Goal: Transaction & Acquisition: Register for event/course

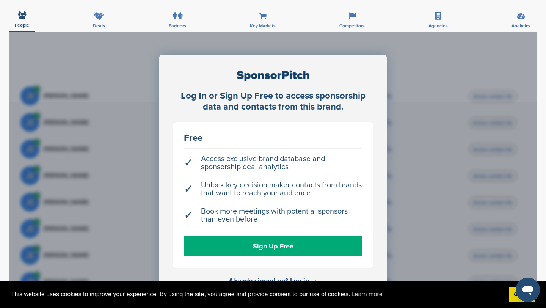
scroll to position [243, 0]
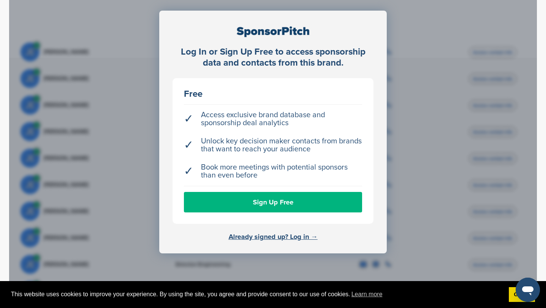
click at [259, 192] on link "Sign Up Free" at bounding box center [273, 202] width 178 height 20
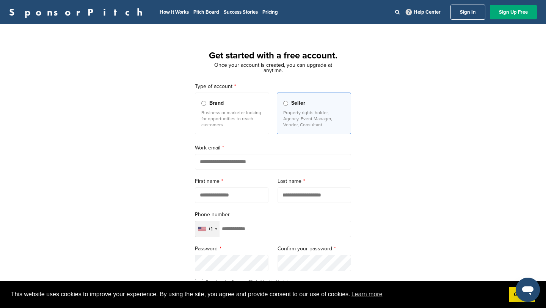
click at [224, 121] on p "Business or marketer looking for opportunities to reach customers" at bounding box center [231, 119] width 61 height 18
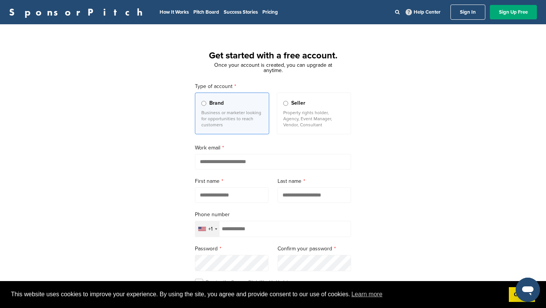
click at [304, 128] on label "Seller Property rights holder, Agency, Event Manager, Vendor, Consultant" at bounding box center [314, 114] width 74 height 42
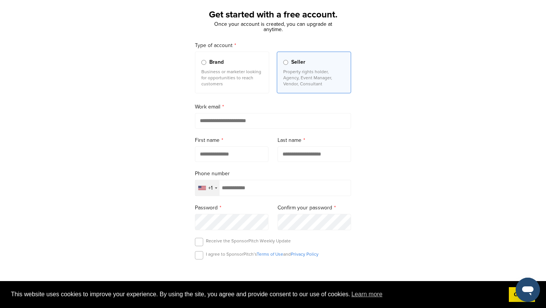
scroll to position [58, 0]
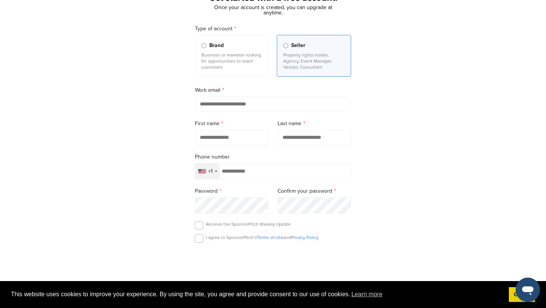
click at [259, 108] on input "email" at bounding box center [273, 104] width 156 height 16
type input "**********"
click at [259, 133] on input "text" at bounding box center [232, 138] width 74 height 16
type input "*******"
click at [303, 142] on input "text" at bounding box center [315, 138] width 74 height 16
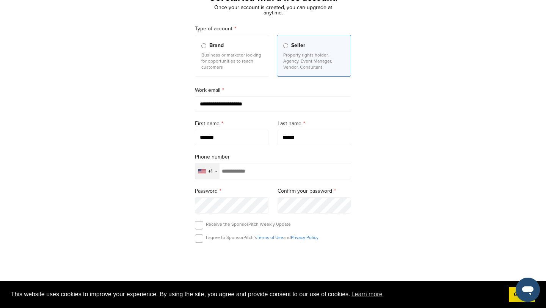
type input "******"
click at [207, 172] on div "+1" at bounding box center [207, 171] width 24 height 16
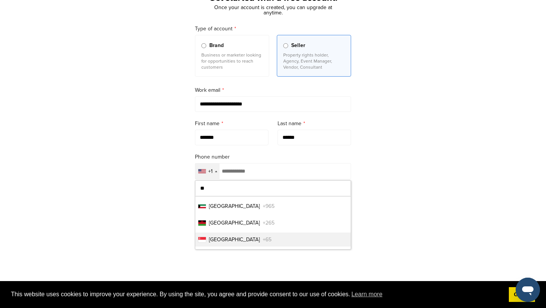
type input "**"
click at [236, 249] on ul "Kuwait +965 Malawi +265 Singapore +65" at bounding box center [272, 222] width 155 height 53
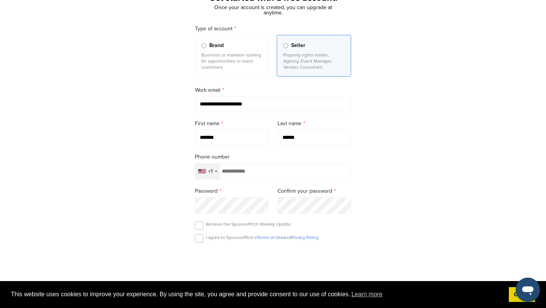
click at [247, 175] on input "tel" at bounding box center [273, 171] width 156 height 16
click at [212, 176] on div "+1" at bounding box center [207, 171] width 24 height 16
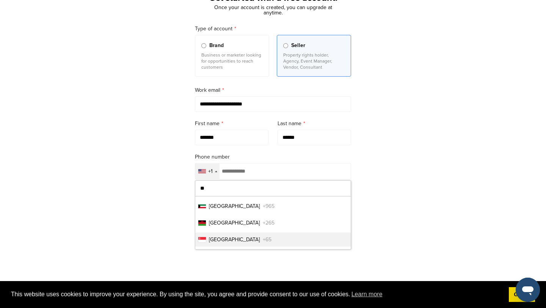
click at [251, 237] on li "Singapore +65" at bounding box center [272, 239] width 155 height 14
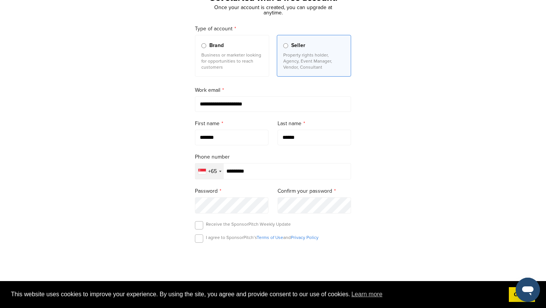
type input "*********"
click at [198, 243] on label at bounding box center [199, 238] width 8 height 8
click at [200, 228] on label at bounding box center [199, 225] width 8 height 8
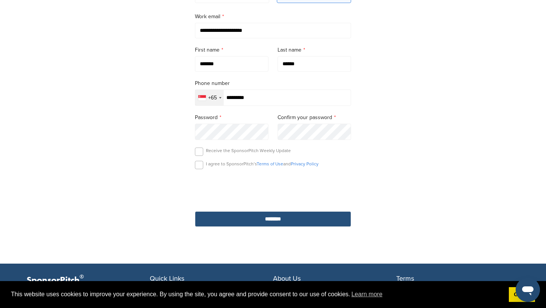
click at [237, 226] on input "********" at bounding box center [273, 219] width 156 height 16
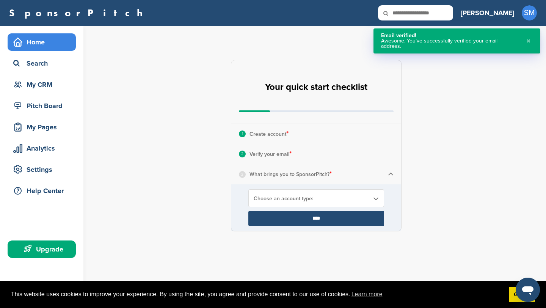
click at [306, 200] on span "Choose an account type:" at bounding box center [311, 198] width 115 height 6
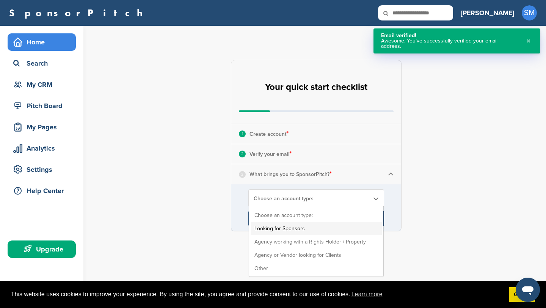
click at [315, 226] on li "Looking for Sponsors" at bounding box center [316, 228] width 131 height 13
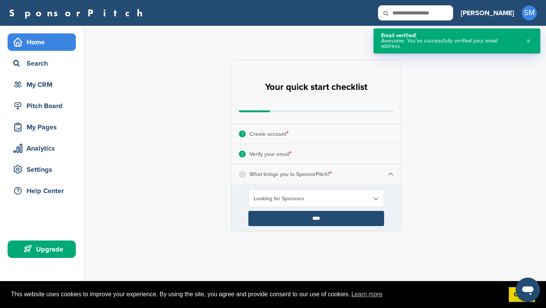
click at [295, 215] on input "****" at bounding box center [316, 218] width 136 height 15
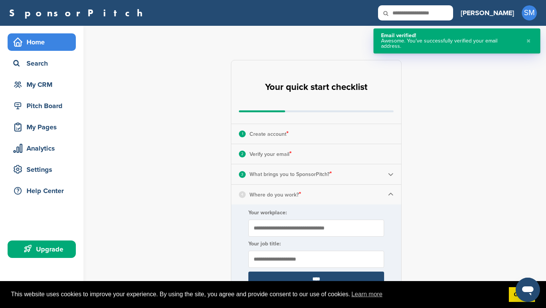
click at [306, 228] on input "Your workplace:" at bounding box center [316, 228] width 136 height 17
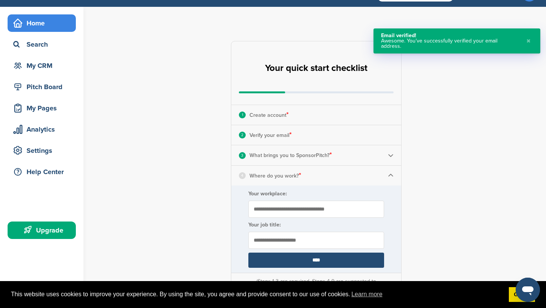
scroll to position [19, 0]
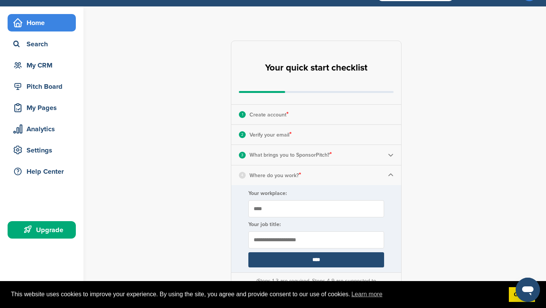
type input "****"
click at [311, 240] on input "text" at bounding box center [316, 239] width 136 height 17
type input "*******"
click at [320, 254] on input "****" at bounding box center [316, 259] width 136 height 15
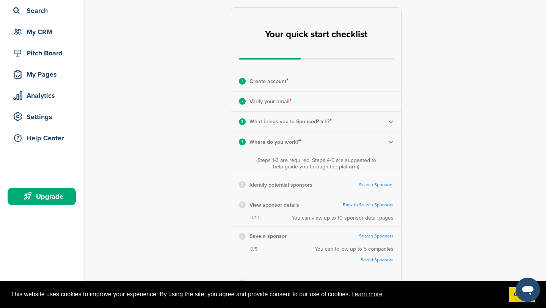
scroll to position [53, 0]
click at [367, 184] on link "Search Sponsors" at bounding box center [376, 185] width 35 height 6
click at [360, 187] on link "Search Sponsors" at bounding box center [376, 185] width 35 height 6
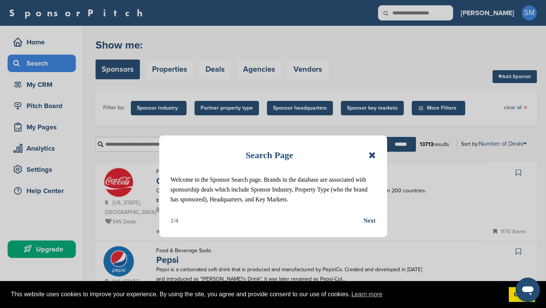
click at [370, 218] on div "Next" at bounding box center [370, 221] width 12 height 10
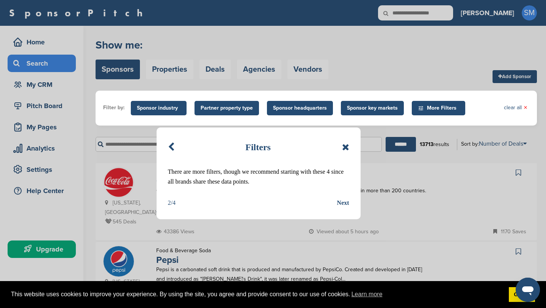
click at [338, 199] on div "Next" at bounding box center [343, 203] width 12 height 10
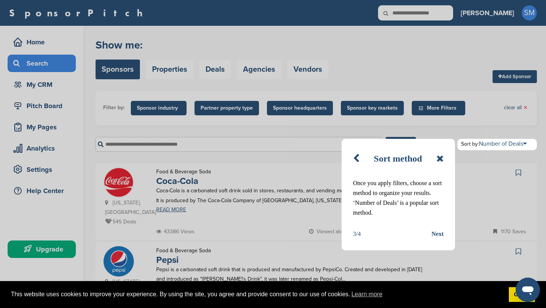
click at [430, 232] on div "3/4 Next" at bounding box center [398, 234] width 91 height 10
click at [439, 234] on div "Next" at bounding box center [438, 234] width 12 height 10
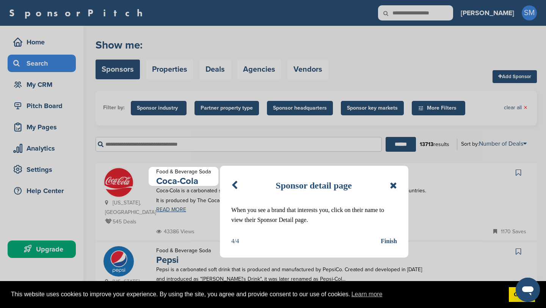
click at [391, 240] on div "Finish" at bounding box center [389, 241] width 16 height 10
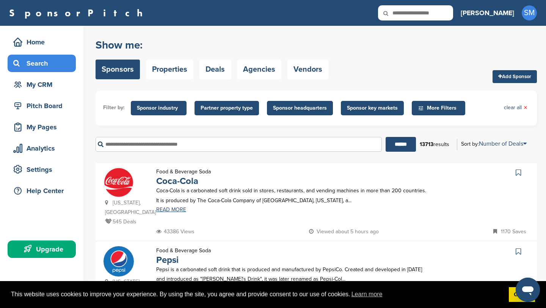
click at [220, 143] on input "text" at bounding box center [239, 144] width 286 height 15
type input "*********"
click at [386, 137] on input "******" at bounding box center [401, 144] width 30 height 15
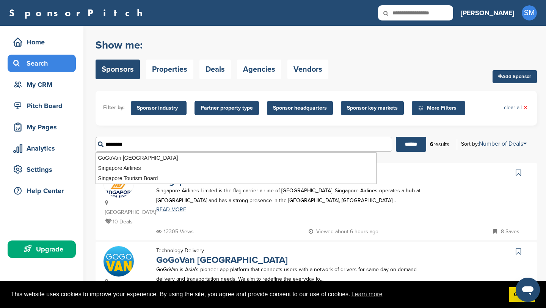
click at [223, 130] on form "Filter by: Sponsor industry Sponsor Industry × Apparel, Clothing, & Fashion Acc…" at bounding box center [316, 124] width 441 height 67
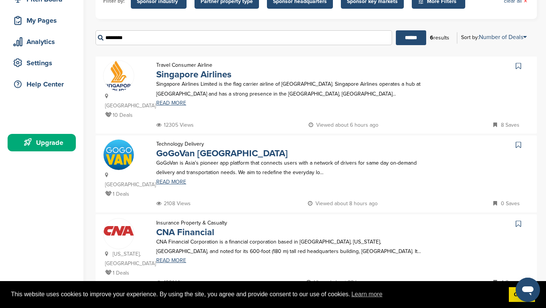
scroll to position [105, 0]
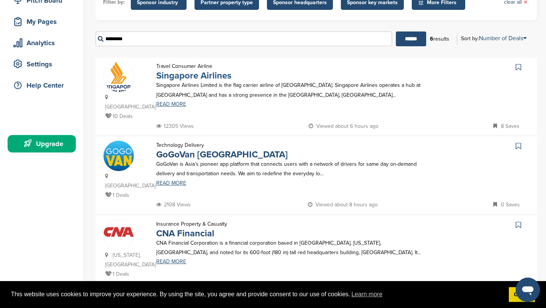
click at [196, 73] on link "Singapore Airlines" at bounding box center [193, 75] width 75 height 11
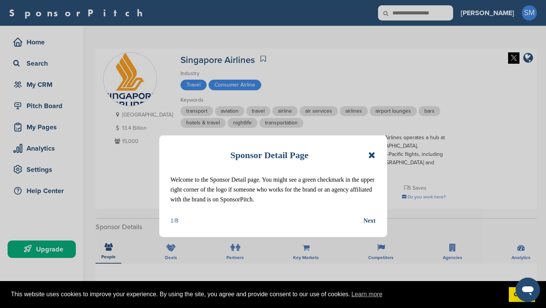
click at [373, 228] on div "Sponsor Detail Page Welcome to the Sponsor Detail page. You might see a green c…" at bounding box center [273, 186] width 228 height 102
click at [371, 221] on div "Next" at bounding box center [370, 221] width 12 height 10
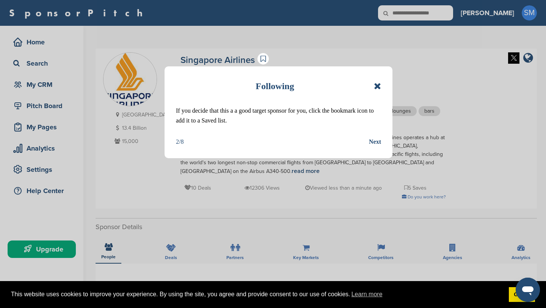
click at [369, 146] on div "Next" at bounding box center [375, 142] width 12 height 10
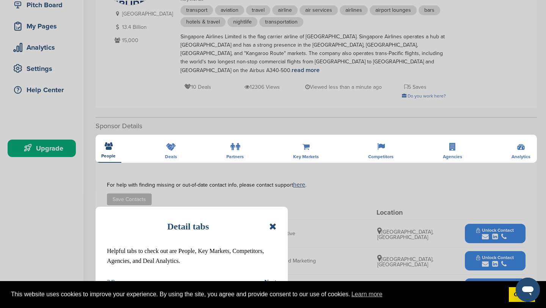
scroll to position [125, 0]
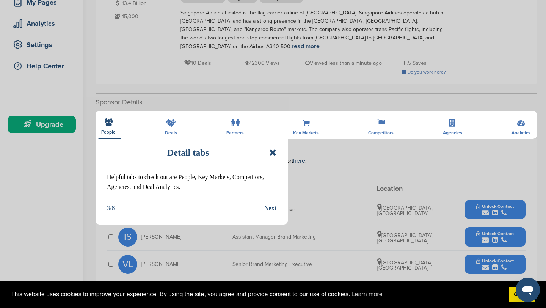
click at [270, 214] on div "Detail tabs Helpful tabs to check out are People, Key Markets, Competitors, Age…" at bounding box center [192, 179] width 192 height 92
click at [267, 206] on div "Next" at bounding box center [270, 208] width 12 height 10
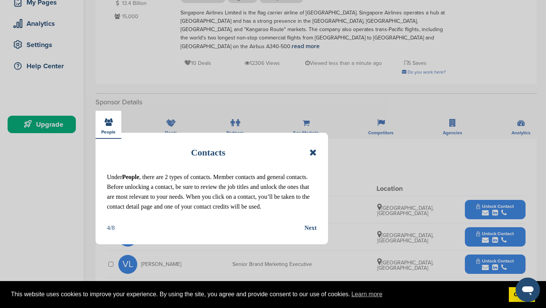
click at [311, 228] on div "Next" at bounding box center [311, 228] width 12 height 10
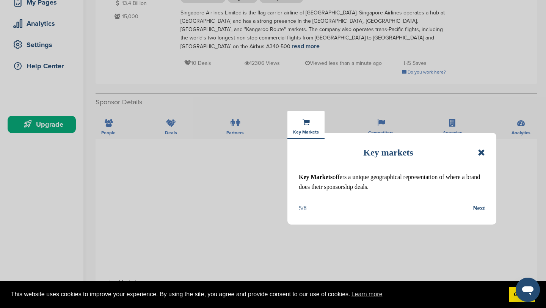
click at [483, 212] on div "Next" at bounding box center [479, 208] width 12 height 10
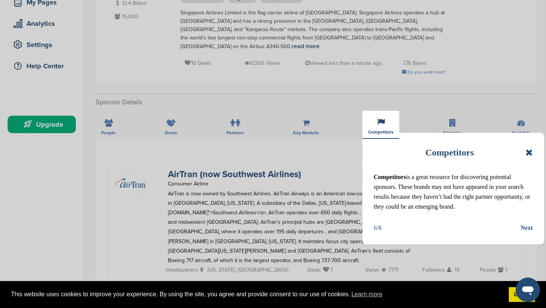
click at [525, 226] on div "Next" at bounding box center [527, 228] width 12 height 10
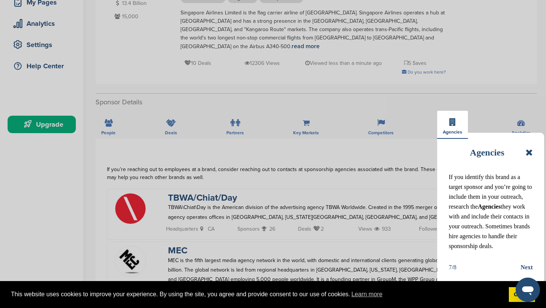
click at [528, 264] on div "Next" at bounding box center [527, 267] width 12 height 10
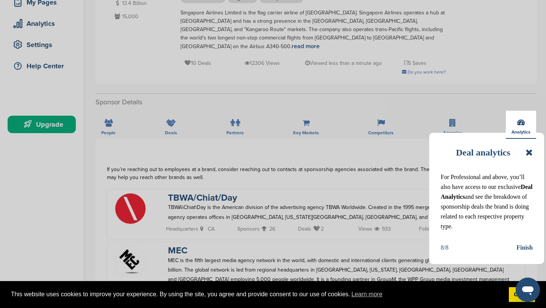
click at [524, 249] on div "Finish" at bounding box center [525, 248] width 16 height 10
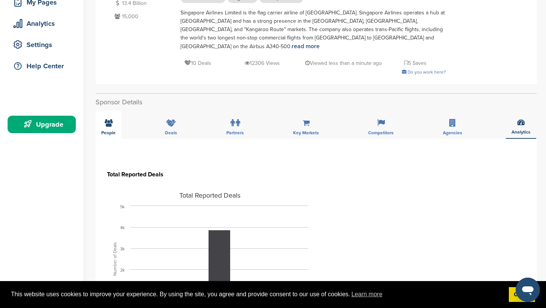
click at [120, 111] on div "People" at bounding box center [109, 125] width 26 height 28
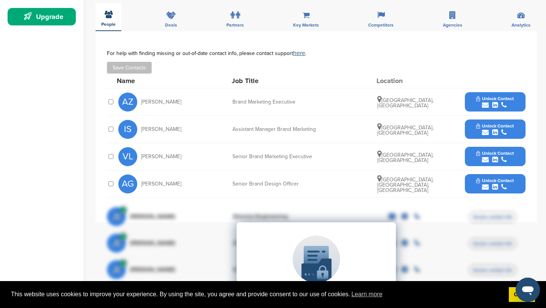
scroll to position [232, 0]
click at [170, 22] on div "Deals" at bounding box center [171, 17] width 24 height 28
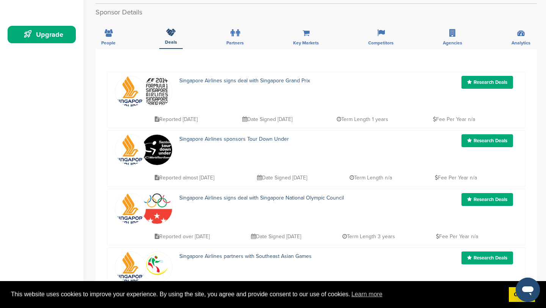
scroll to position [204, 0]
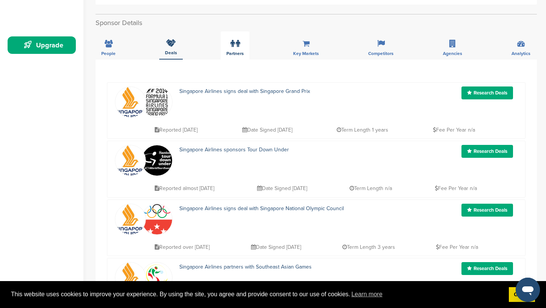
click at [227, 39] on div "Partners" at bounding box center [235, 45] width 29 height 28
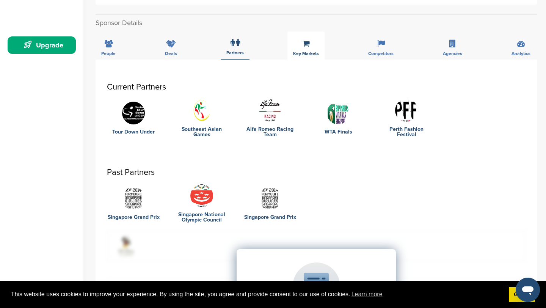
click at [304, 40] on icon at bounding box center [306, 44] width 7 height 8
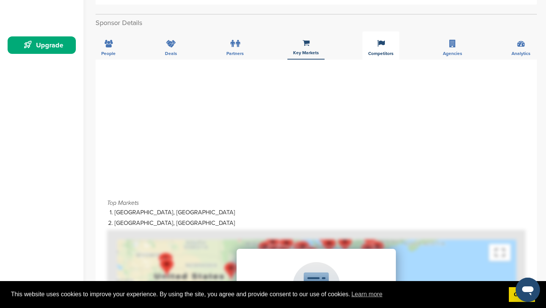
click at [369, 38] on div "Competitors" at bounding box center [381, 45] width 37 height 28
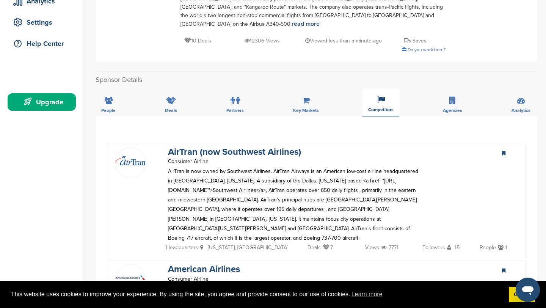
scroll to position [0, 0]
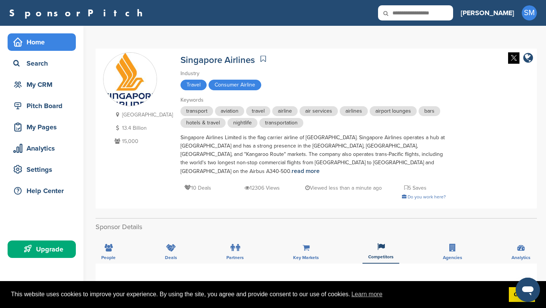
click at [24, 38] on div "Home" at bounding box center [43, 42] width 64 height 14
